Goal: Task Accomplishment & Management: Manage account settings

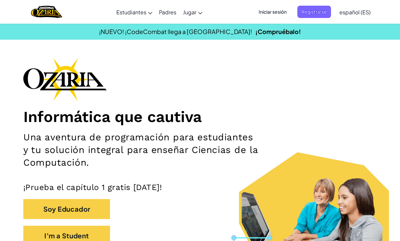
click at [263, 13] on span "Iniciar sesión" at bounding box center [273, 12] width 36 height 12
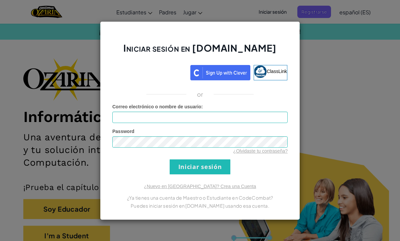
click at [190, 125] on form "Correo electrónico o nombre de usuario : Password ¿Olvidaste tu contraseña? Ini…" at bounding box center [200, 138] width 176 height 71
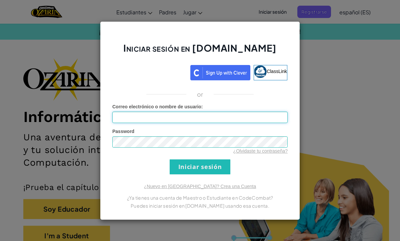
click at [194, 119] on input "Correo electrónico o nombre de usuario :" at bounding box center [200, 117] width 176 height 11
click at [218, 116] on input "Correo electrónico o nombre de usuario :" at bounding box center [200, 117] width 176 height 11
type input "Diego8a"
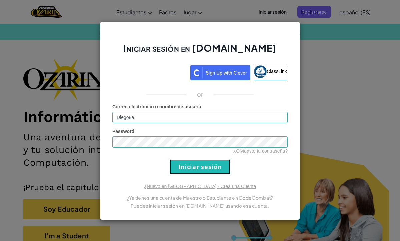
click at [205, 165] on input "Iniciar sesión" at bounding box center [200, 167] width 61 height 15
